Goal: Transaction & Acquisition: Purchase product/service

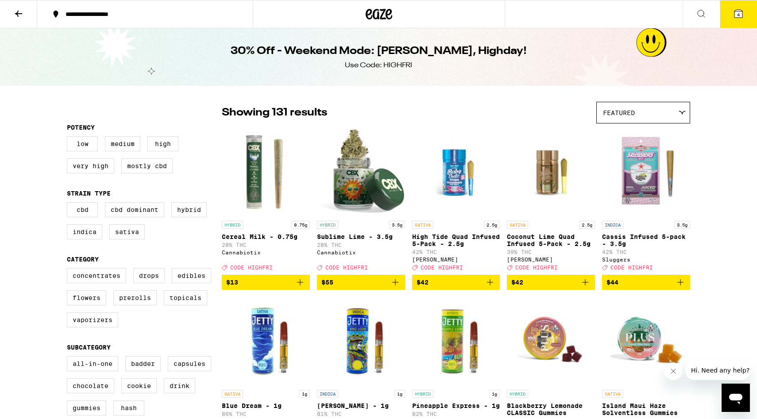
click at [356, 196] on img "Open page for Sublime Lime - 3.5g from Cannabiotix" at bounding box center [361, 172] width 88 height 89
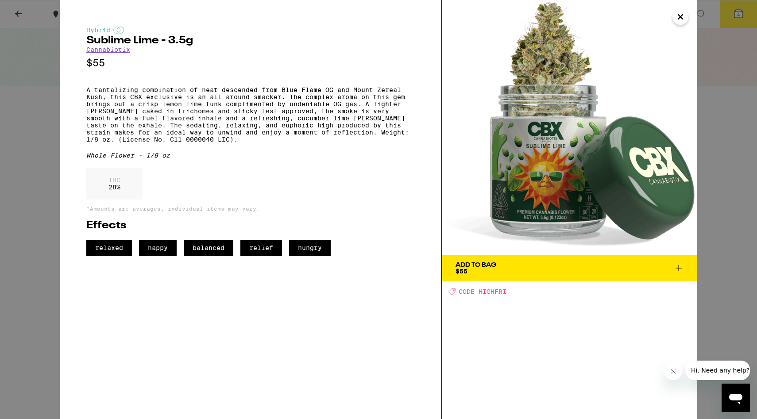
click at [683, 16] on icon "Close" at bounding box center [680, 16] width 11 height 13
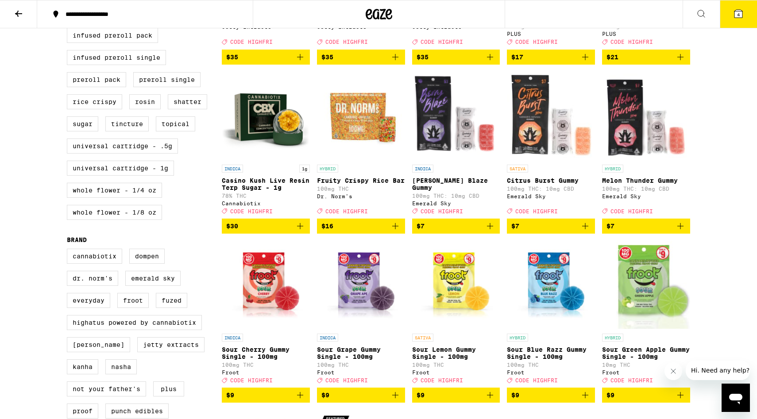
scroll to position [426, 0]
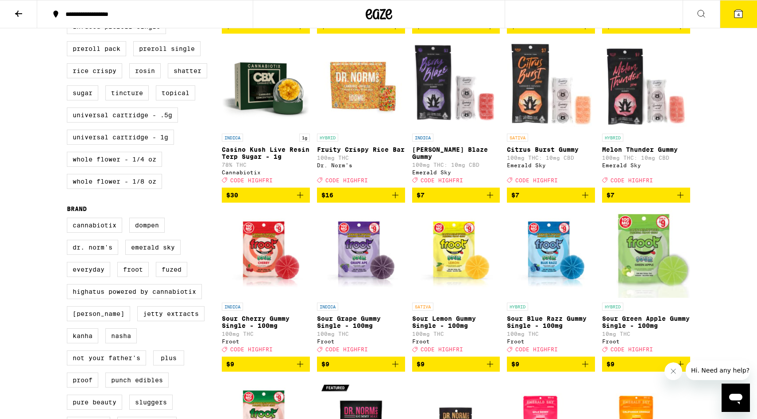
click at [678, 200] on icon "Add to bag" at bounding box center [680, 195] width 11 height 11
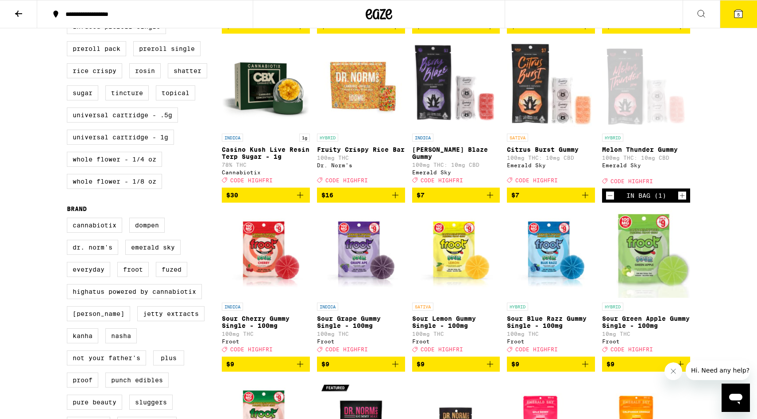
click at [652, 257] on img "Open page for Sour Green Apple Gummy Single - 100mg from Froot" at bounding box center [646, 254] width 88 height 89
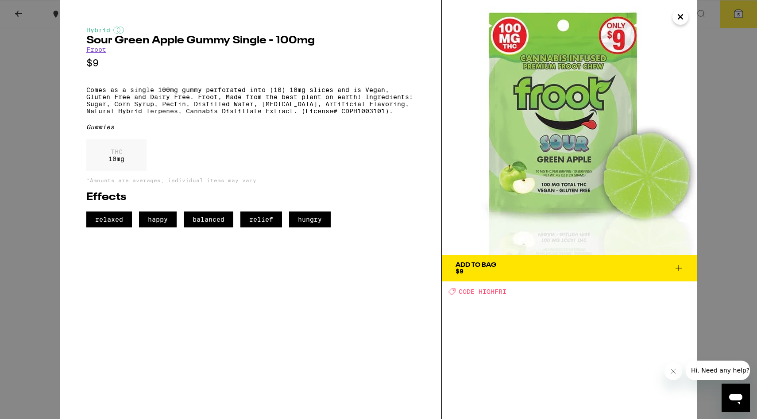
click at [681, 17] on icon "Close" at bounding box center [680, 16] width 11 height 13
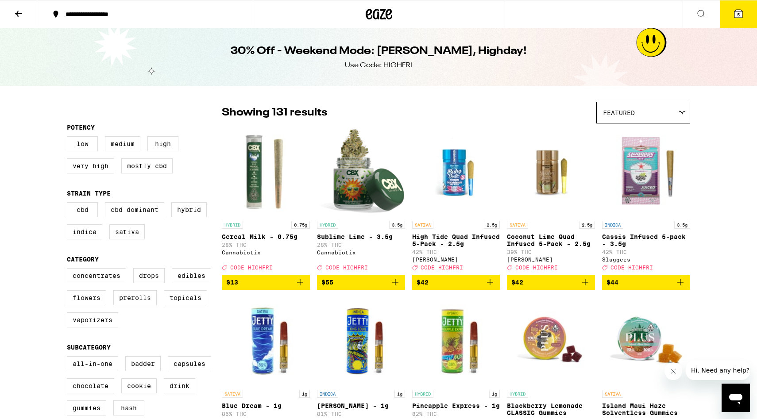
click at [24, 16] on button at bounding box center [18, 14] width 37 height 28
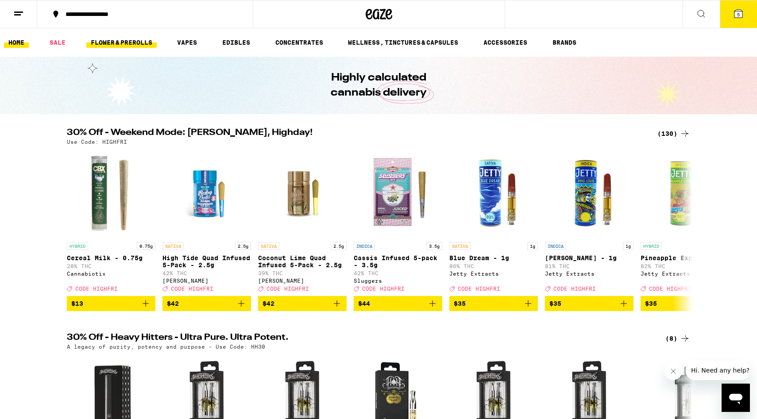
click at [137, 44] on link "FLOWER & PREROLLS" at bounding box center [121, 42] width 70 height 11
